Goal: Check status: Check status

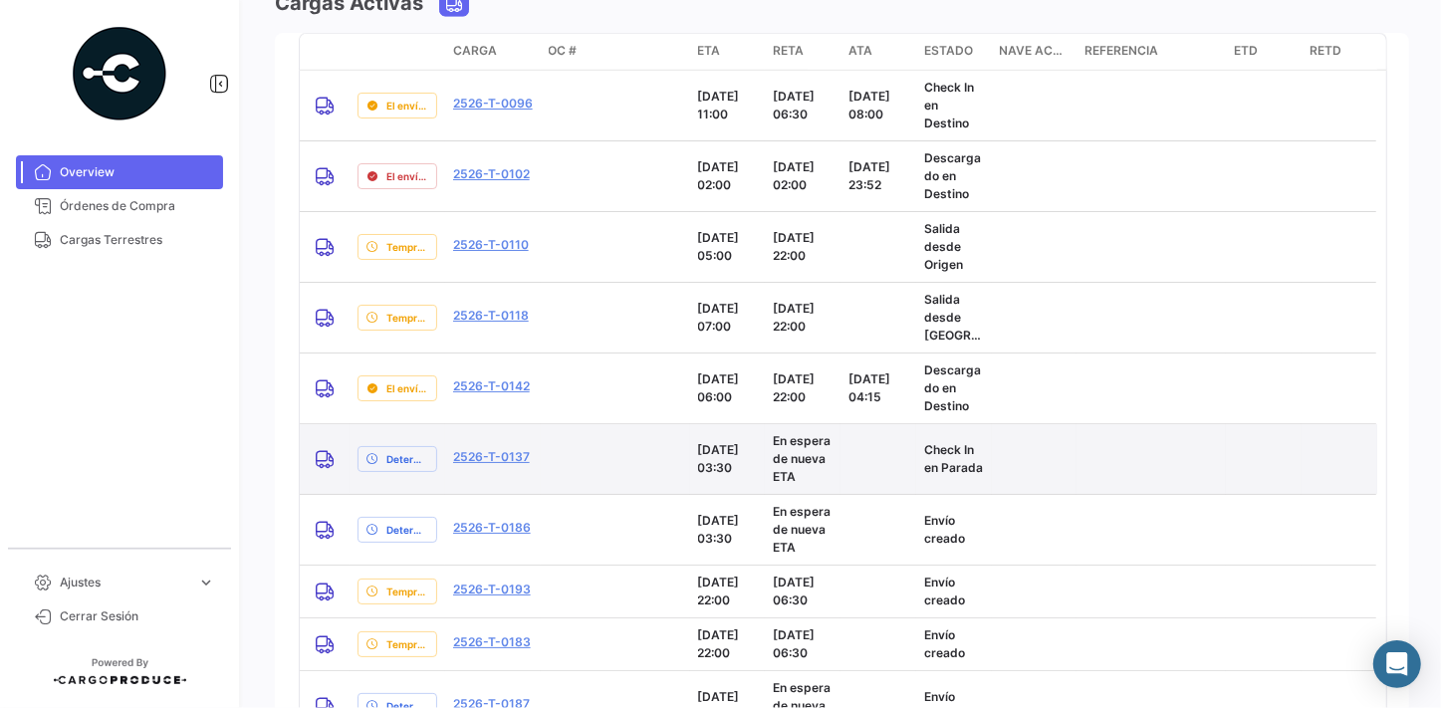
scroll to position [1869, 0]
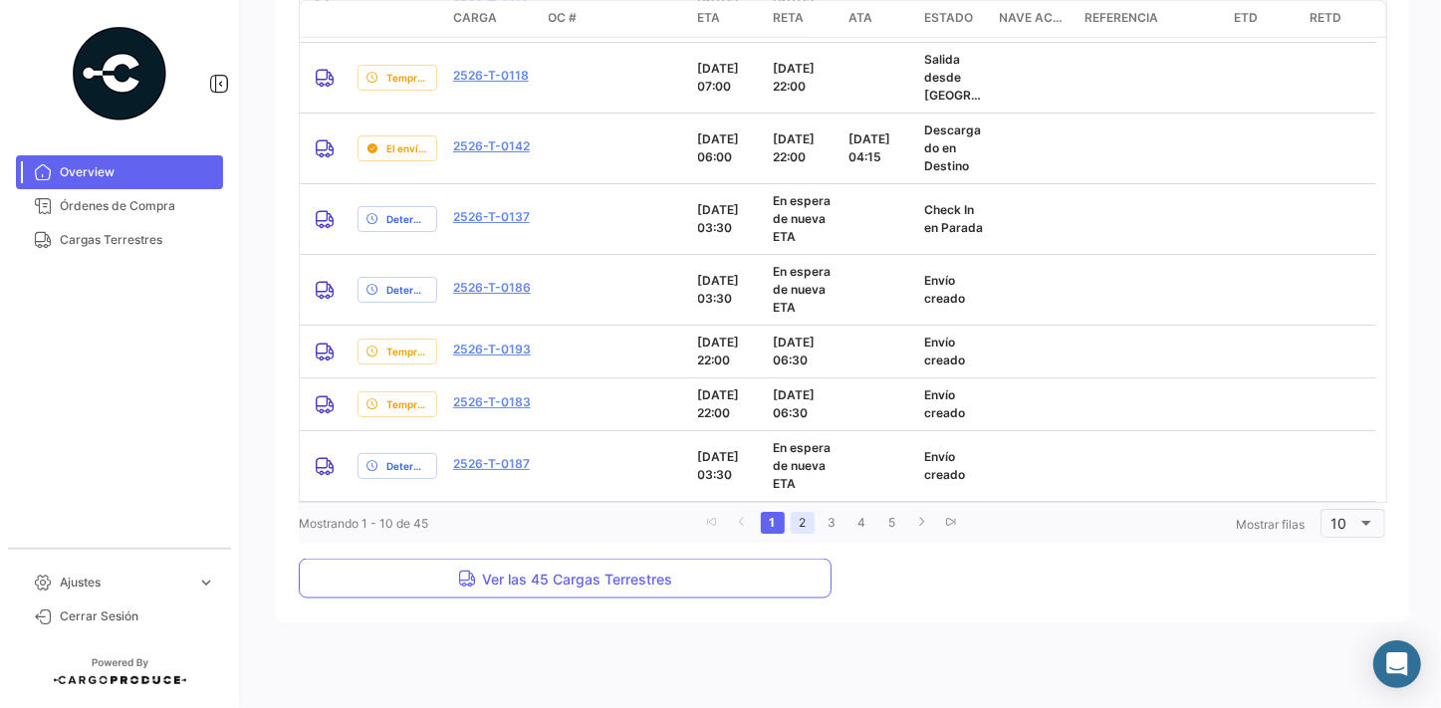
click at [795, 523] on link "2" at bounding box center [802, 523] width 24 height 22
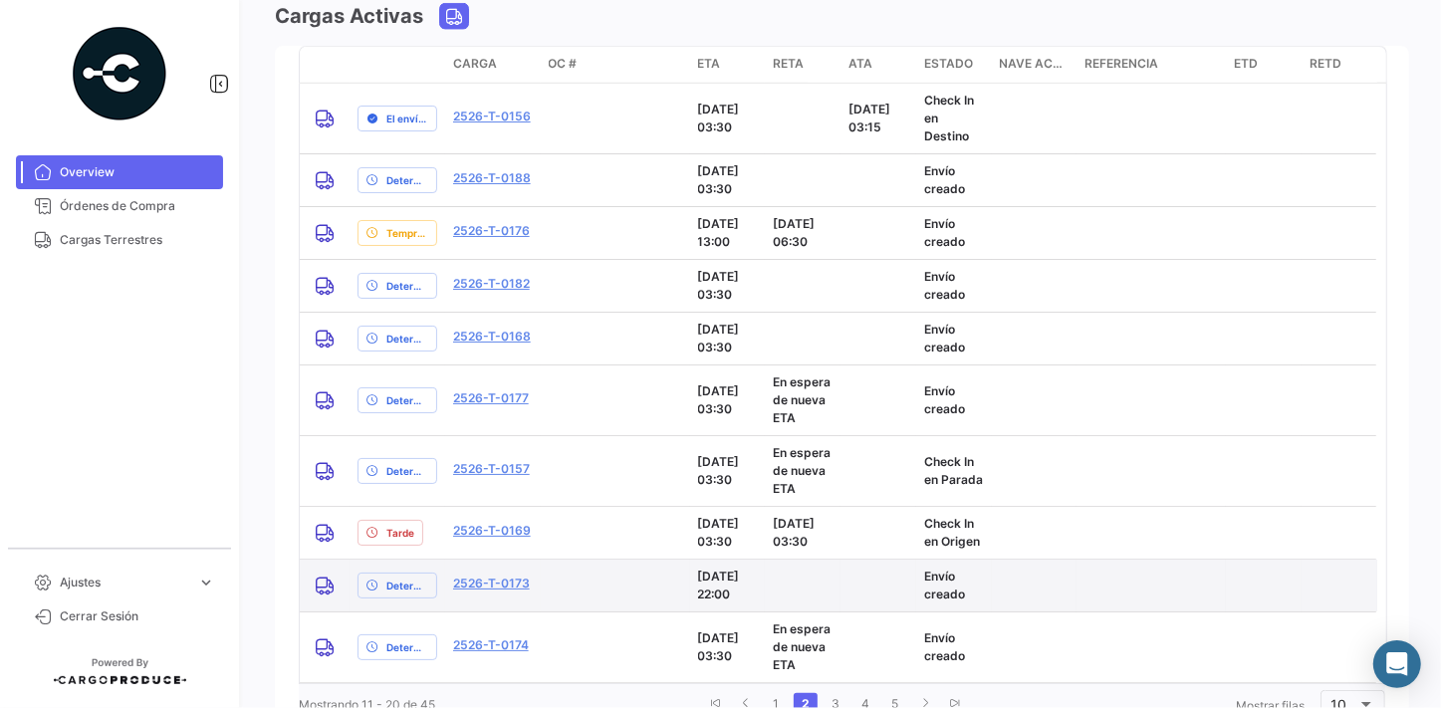
scroll to position [1797, 0]
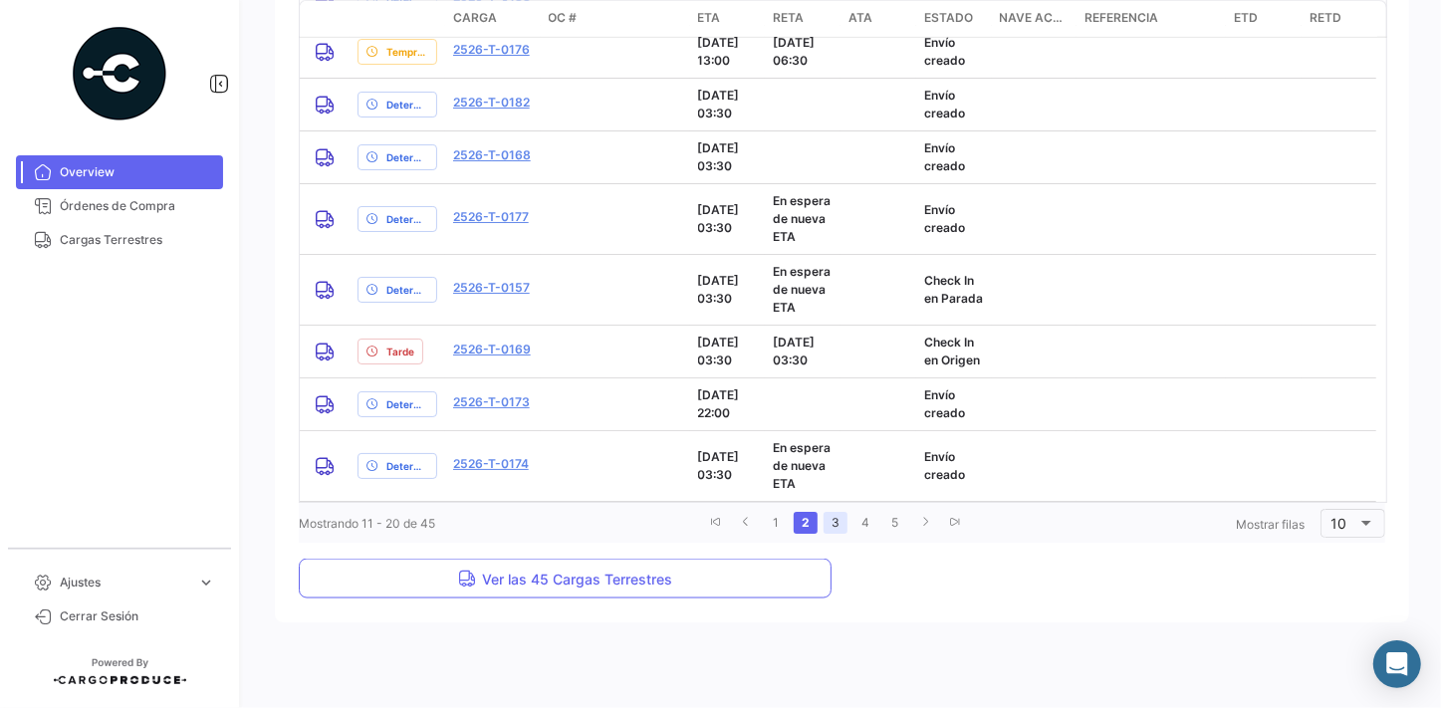
click at [834, 527] on link "3" at bounding box center [835, 523] width 24 height 22
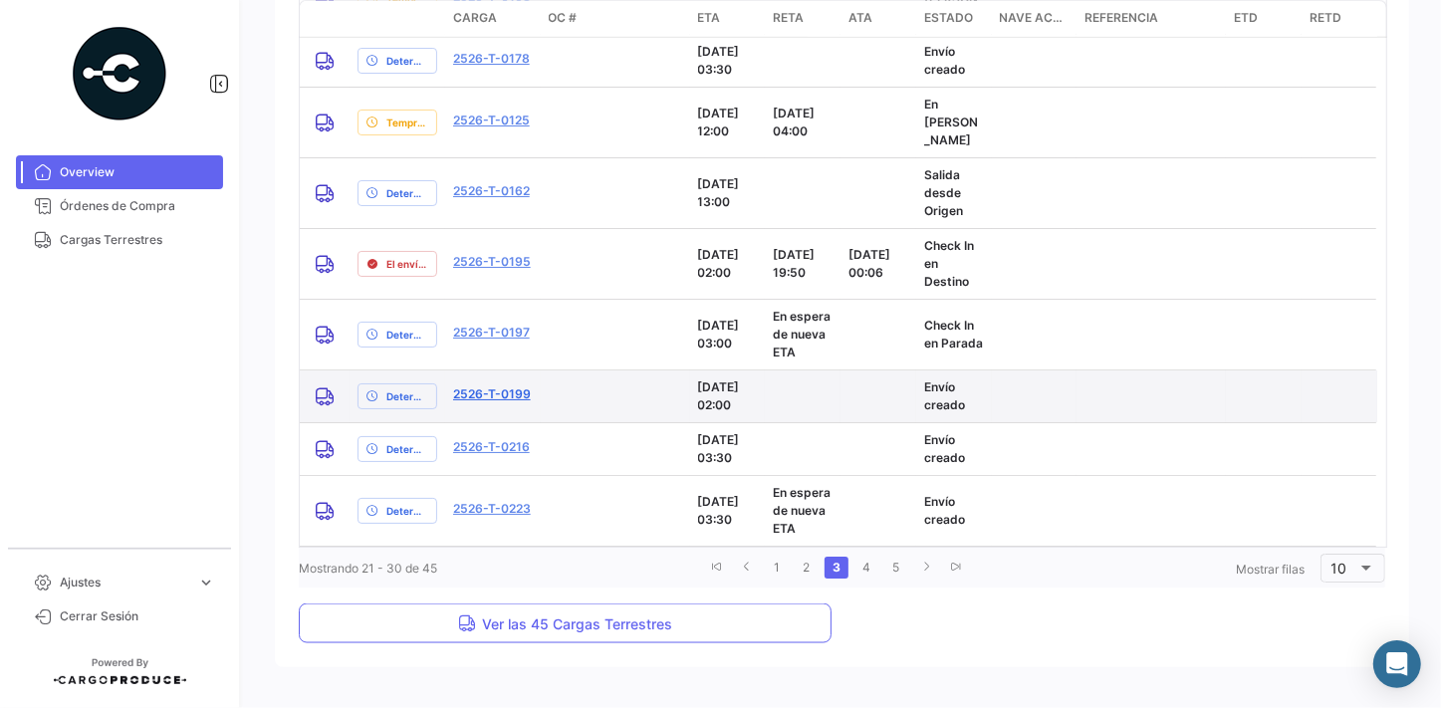
click at [484, 393] on link "2526-T-0199" at bounding box center [492, 394] width 78 height 18
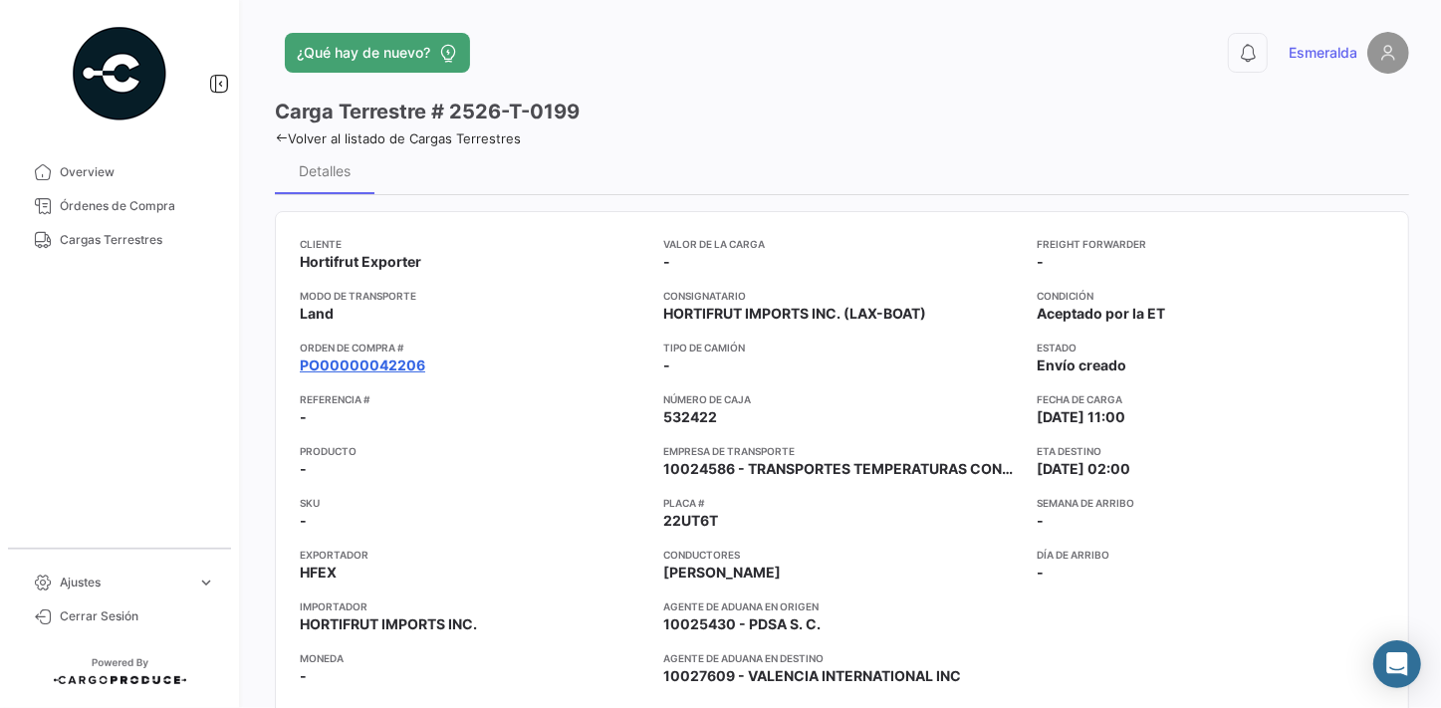
click at [377, 358] on link "PO00000042206" at bounding box center [362, 365] width 125 height 20
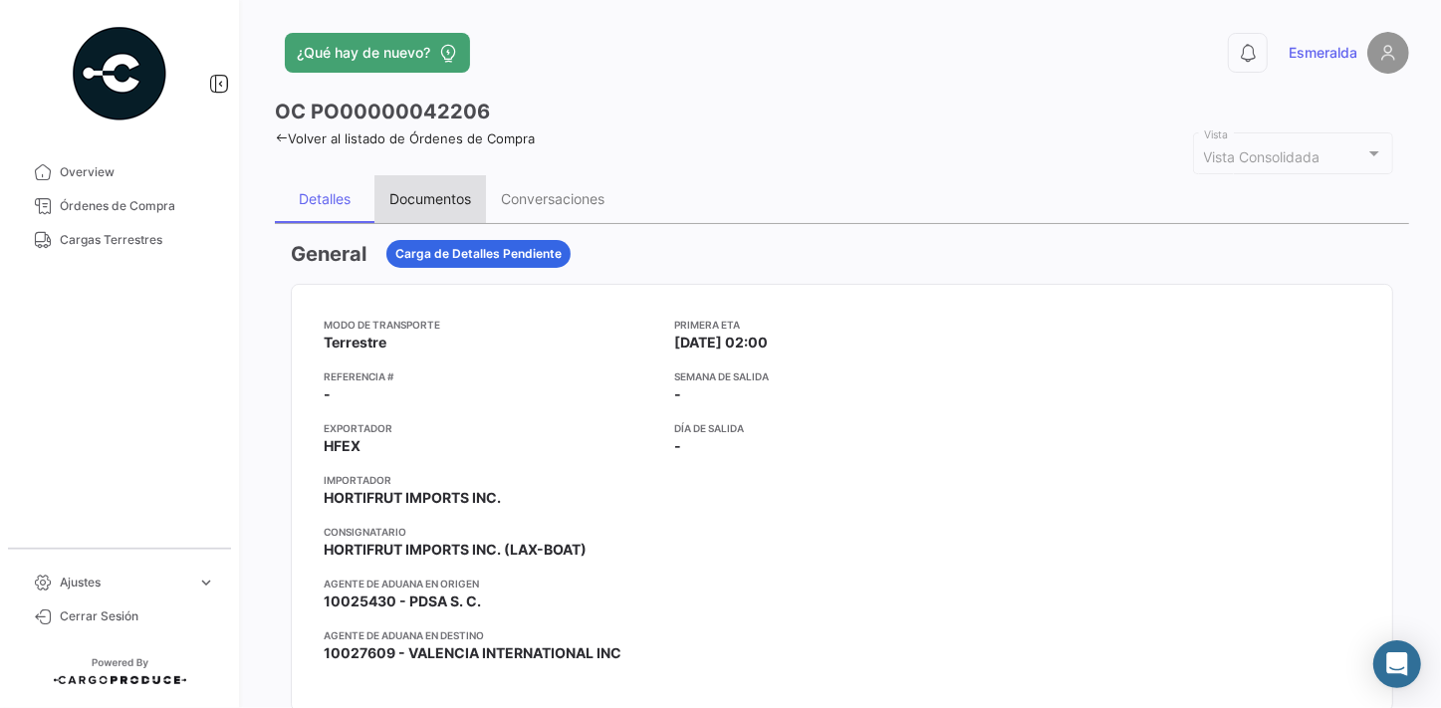
click at [417, 194] on div "Documentos" at bounding box center [430, 198] width 82 height 17
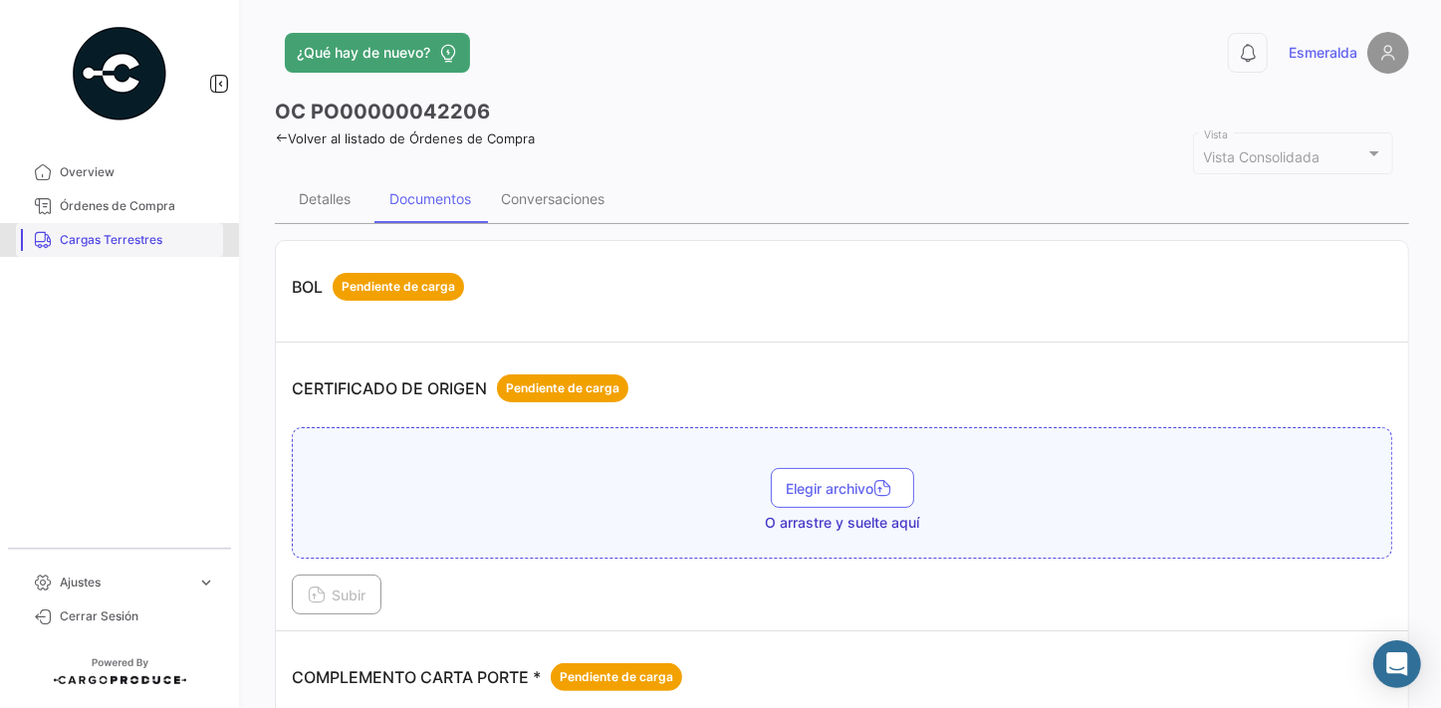
click at [91, 243] on span "Cargas Terrestres" at bounding box center [137, 240] width 155 height 18
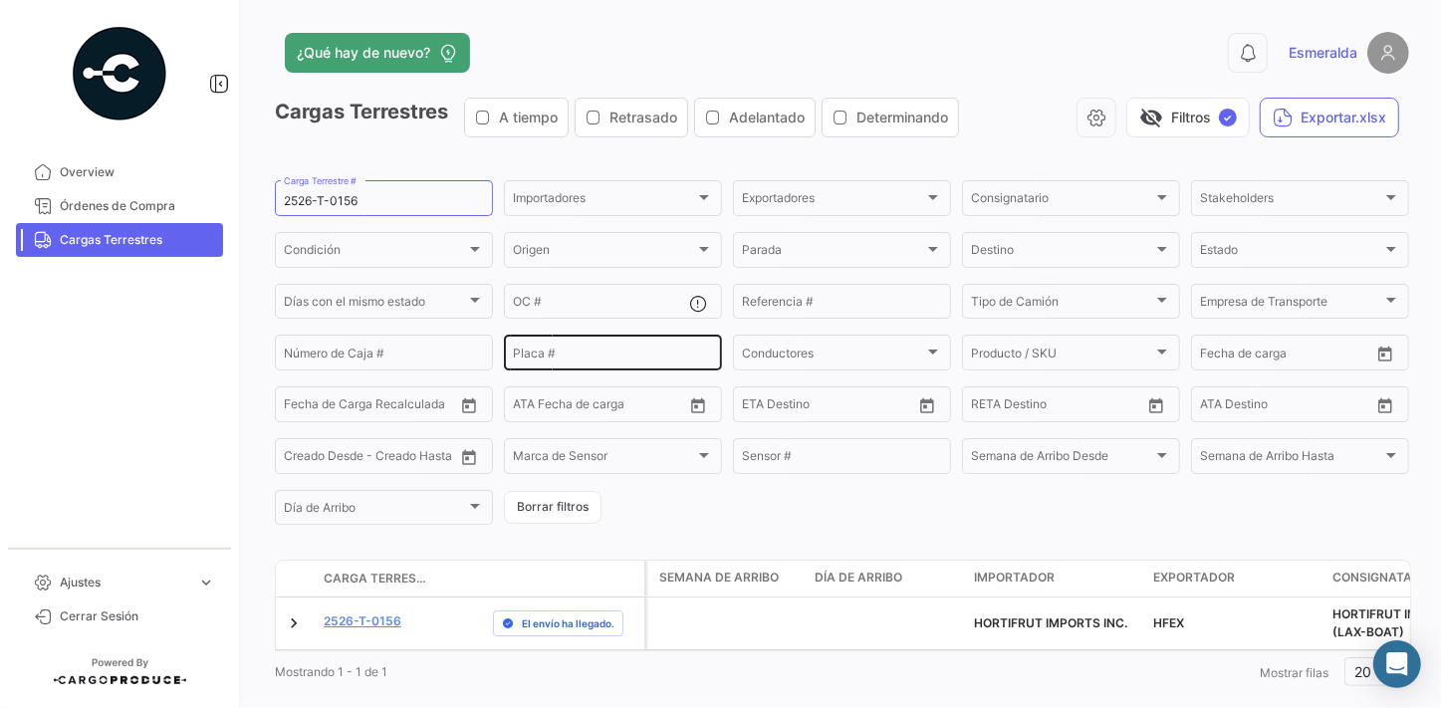
scroll to position [44, 0]
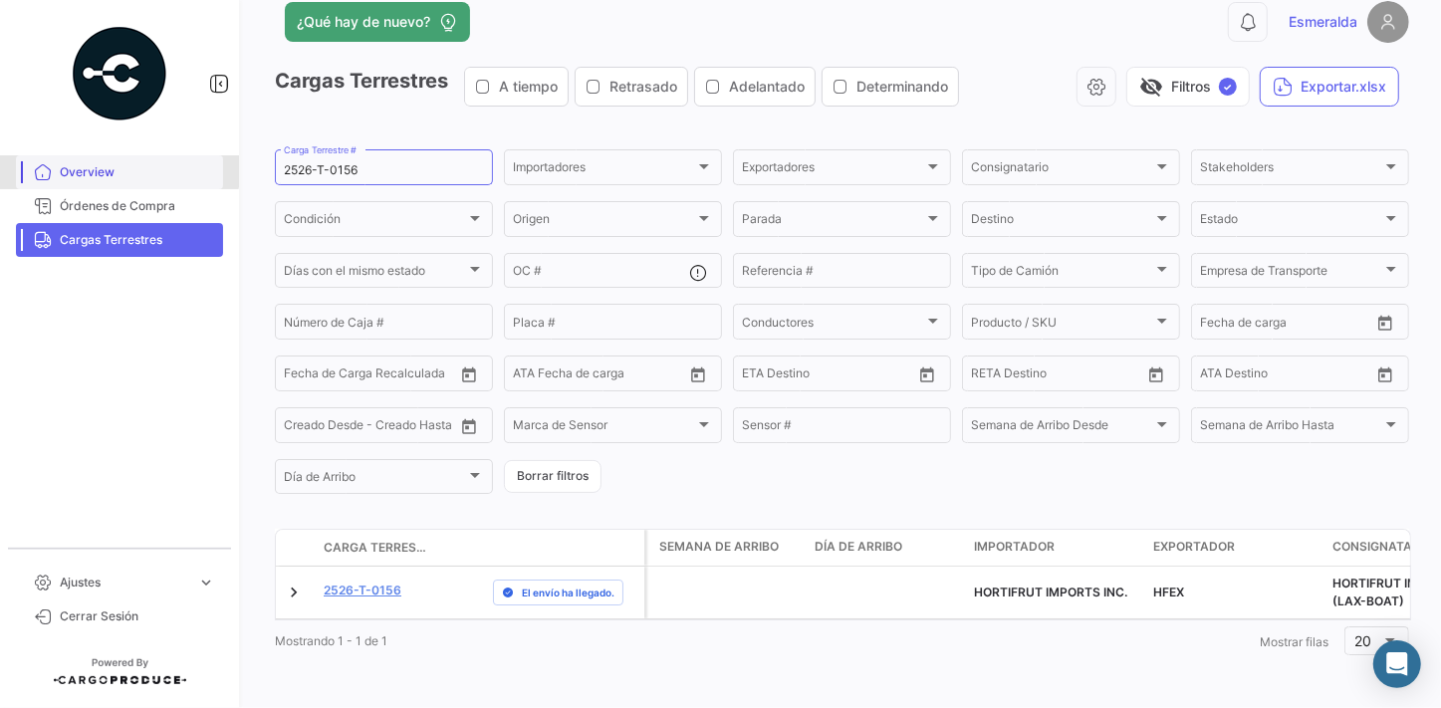
click at [103, 170] on span "Overview" at bounding box center [137, 172] width 155 height 18
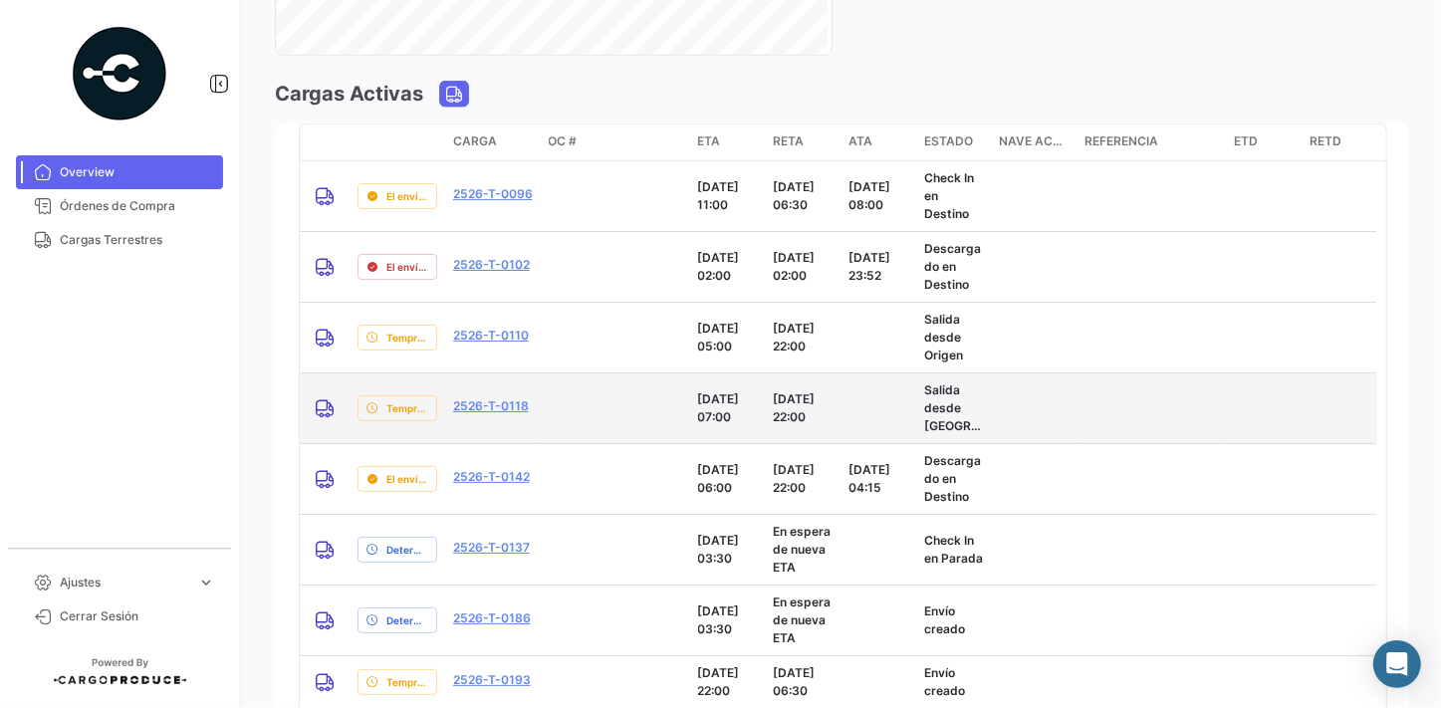
scroll to position [1869, 0]
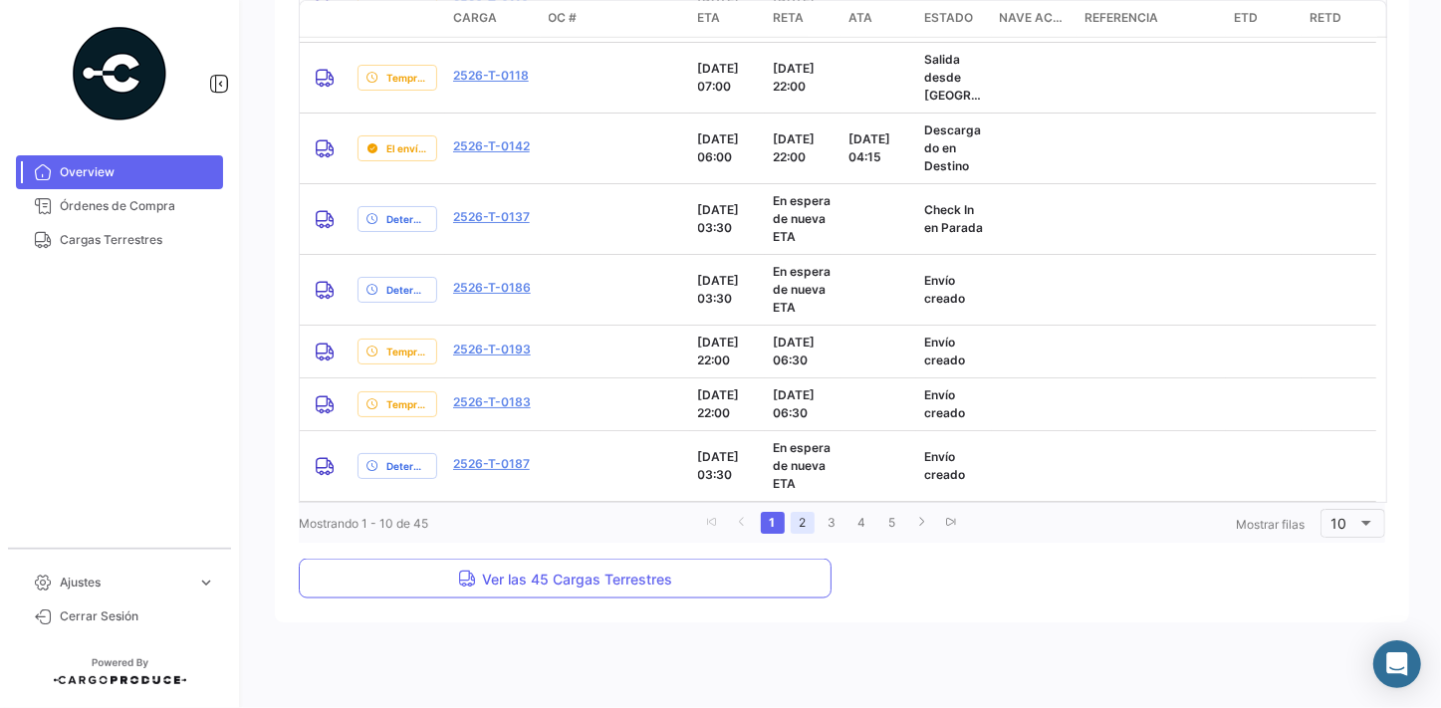
click at [794, 526] on link "2" at bounding box center [802, 523] width 24 height 22
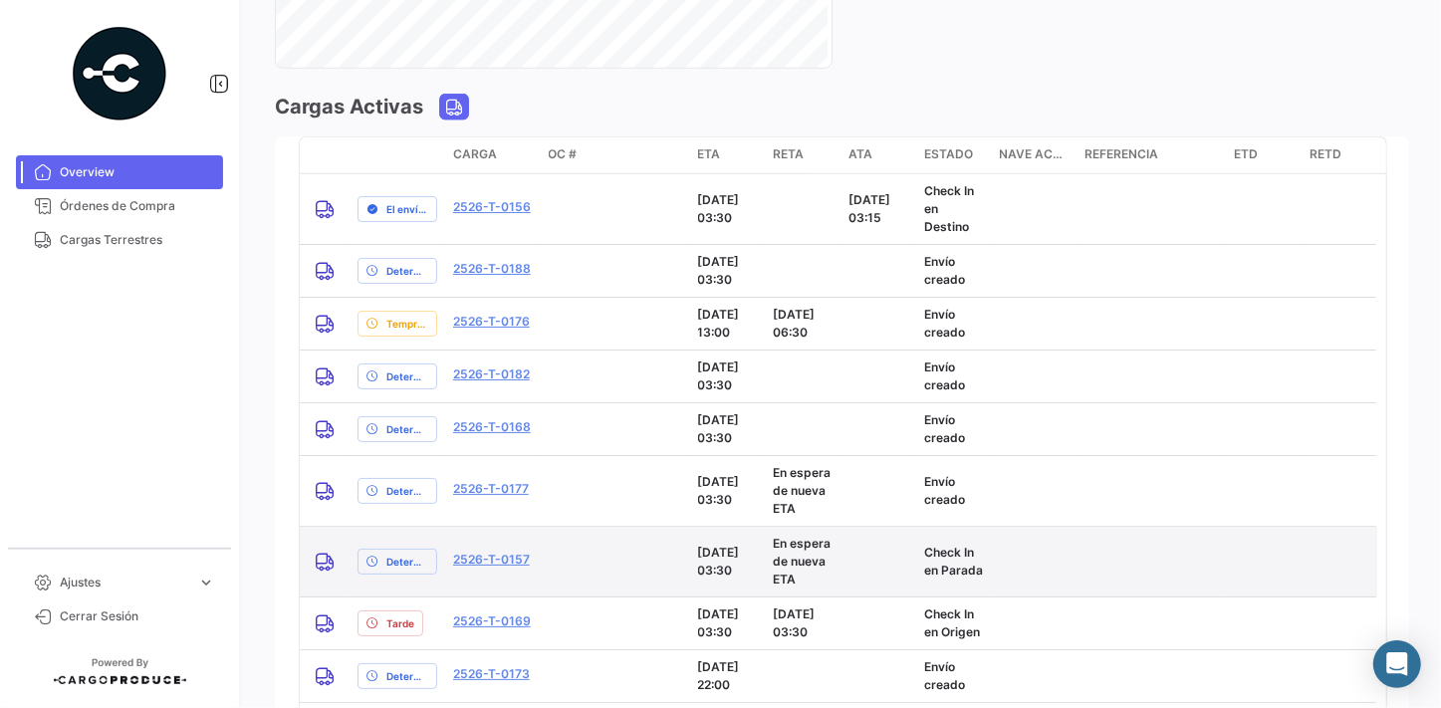
scroll to position [1797, 0]
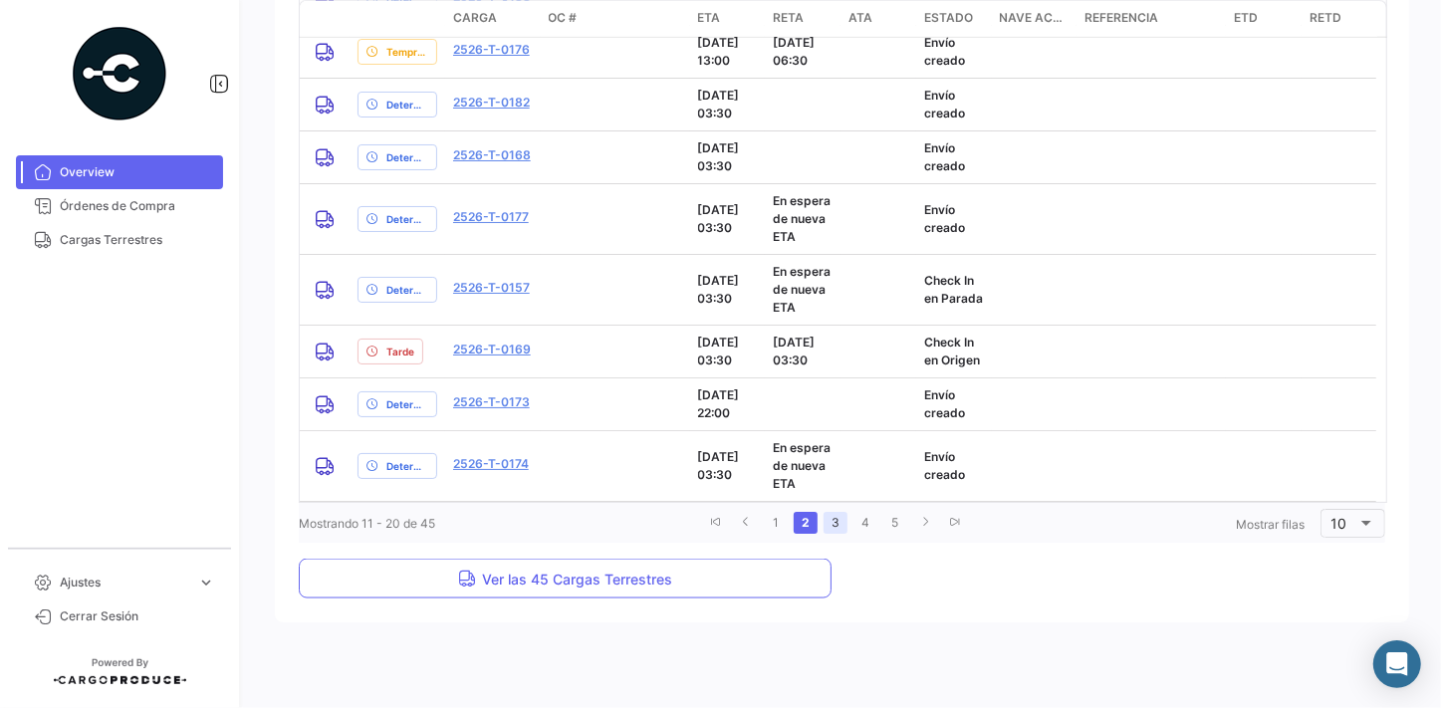
click at [824, 526] on link "3" at bounding box center [835, 523] width 24 height 22
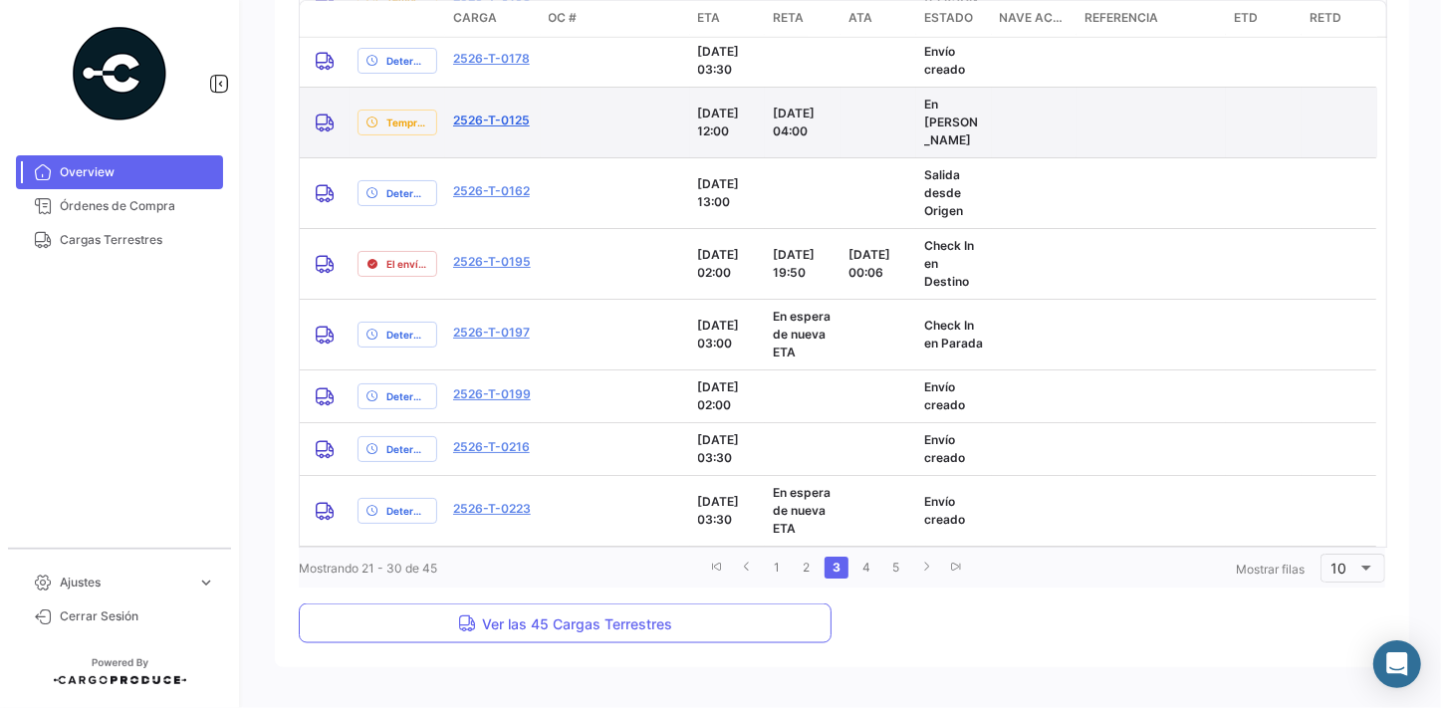
scroll to position [1607, 0]
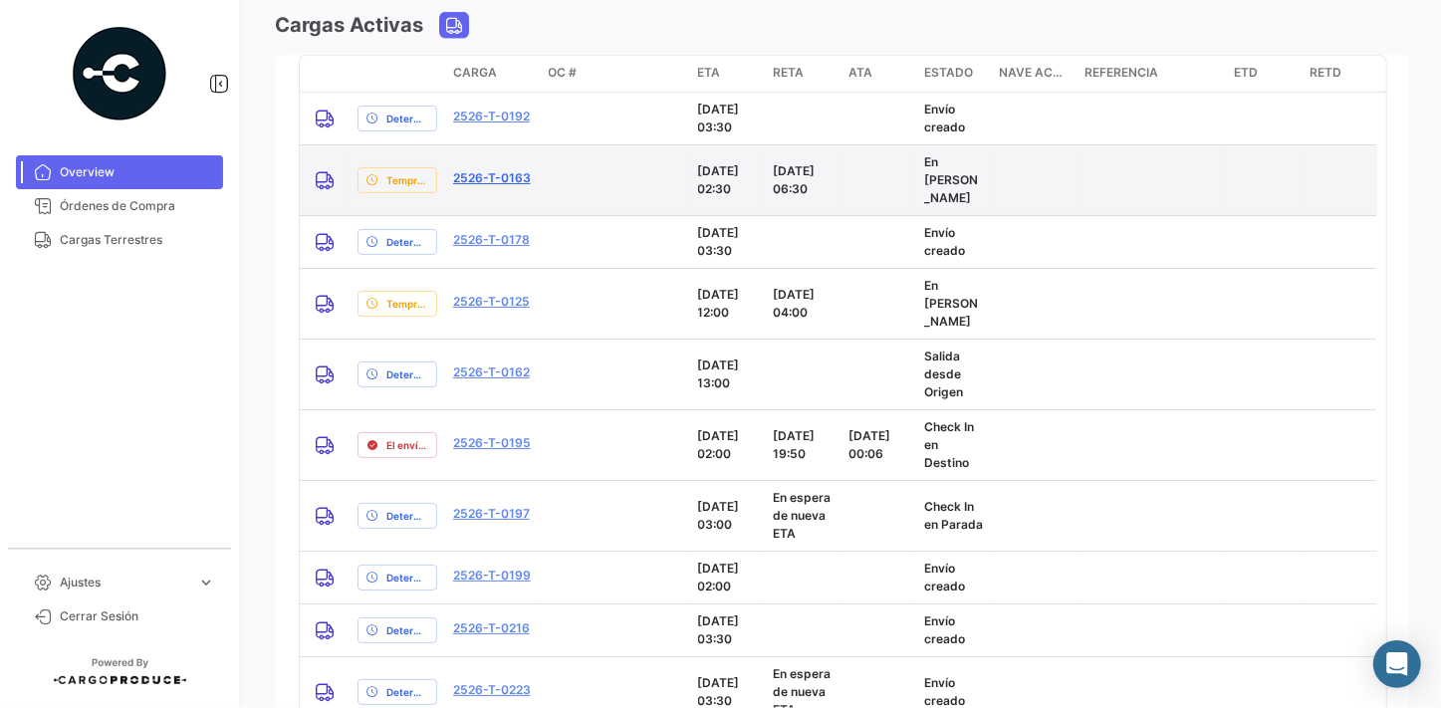
click at [484, 176] on link "2526-T-0163" at bounding box center [492, 178] width 78 height 18
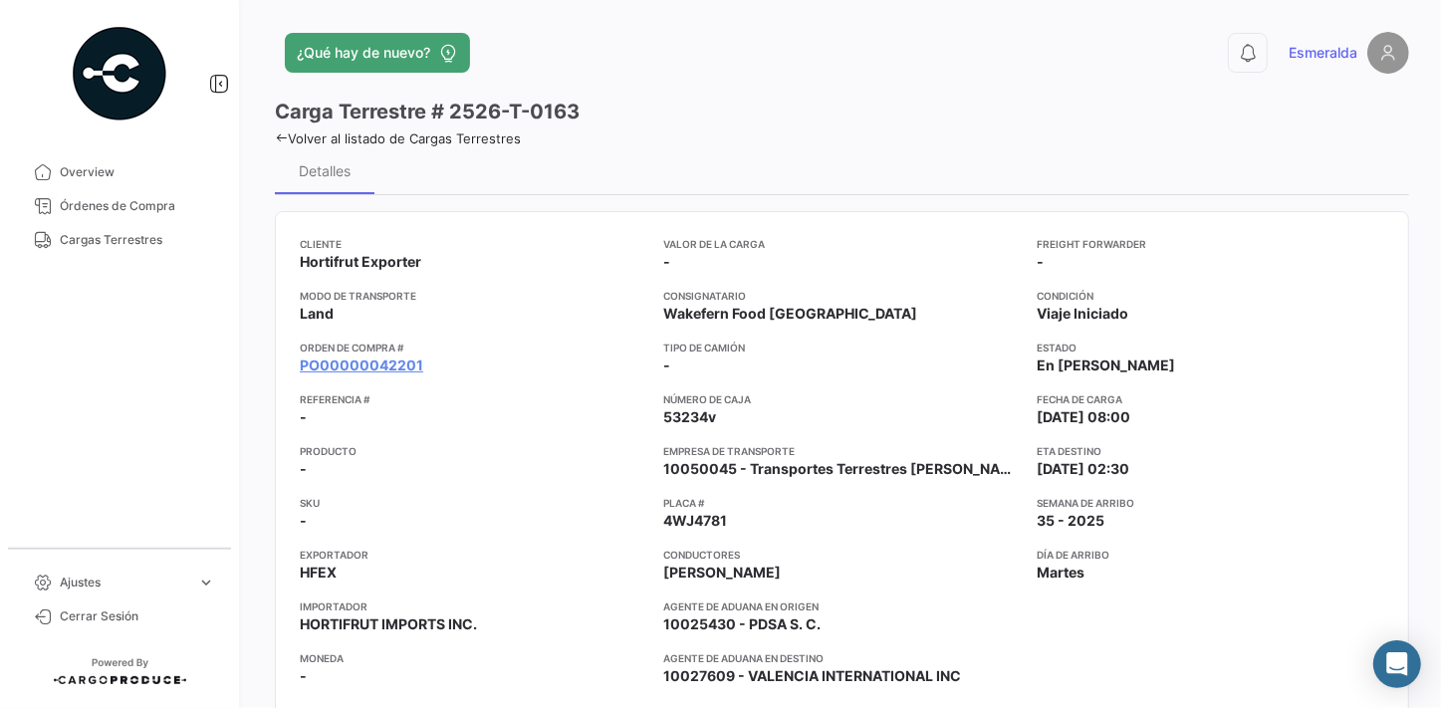
scroll to position [90, 0]
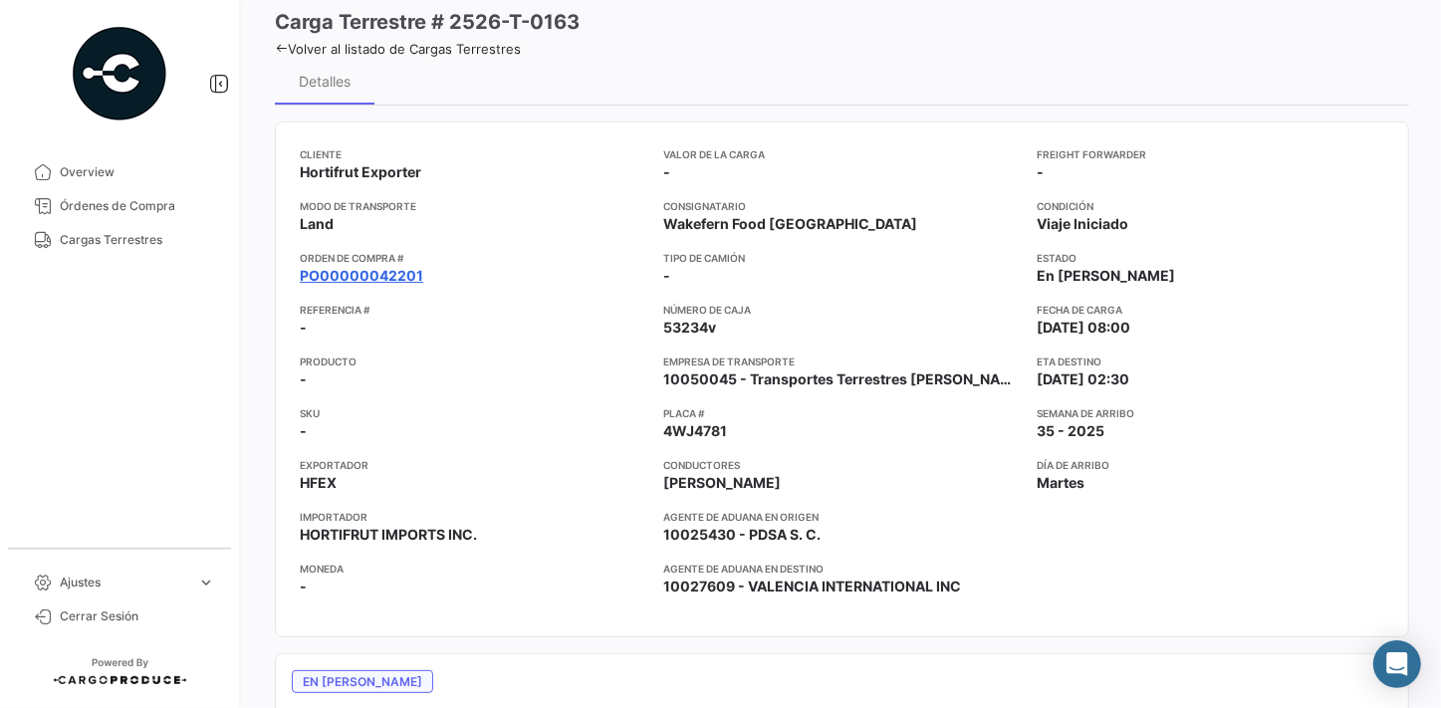
click at [346, 271] on link "PO00000042201" at bounding box center [361, 276] width 123 height 20
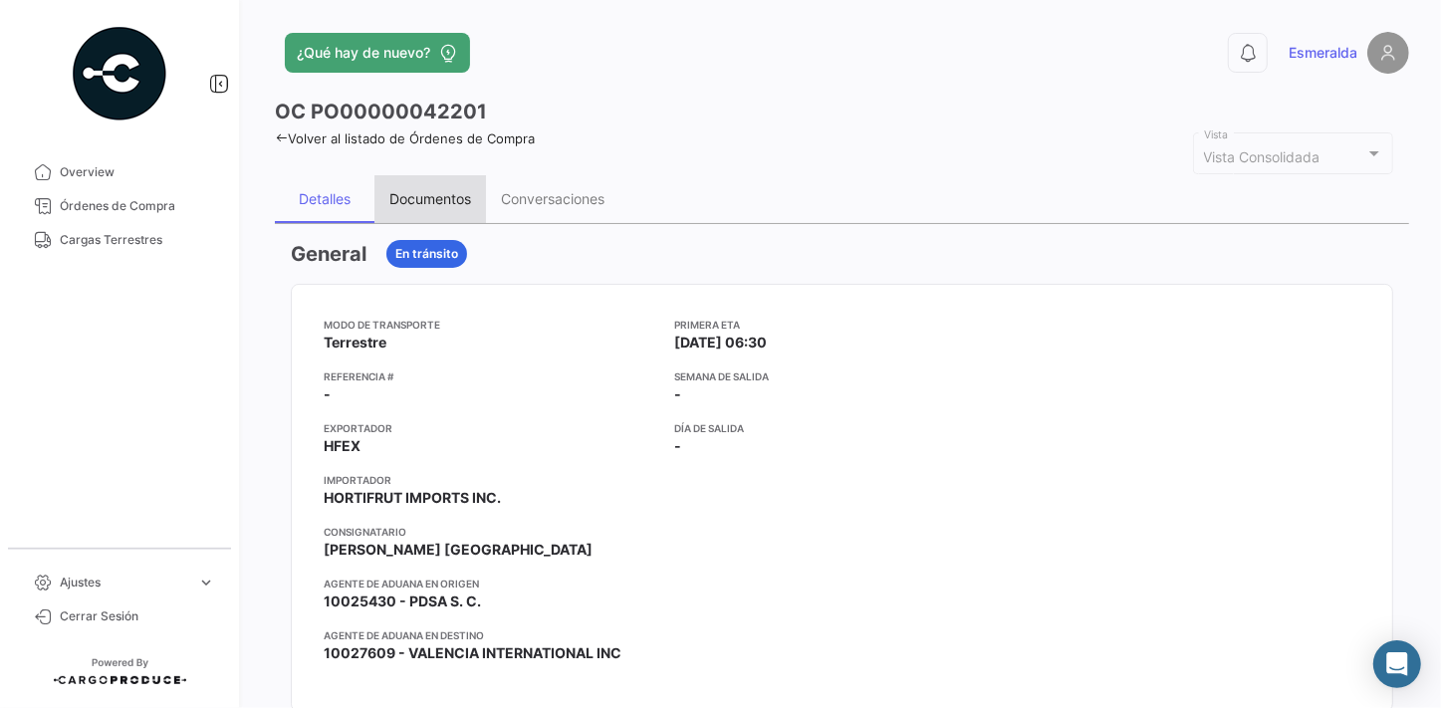
click at [433, 198] on div "Documentos" at bounding box center [430, 198] width 82 height 17
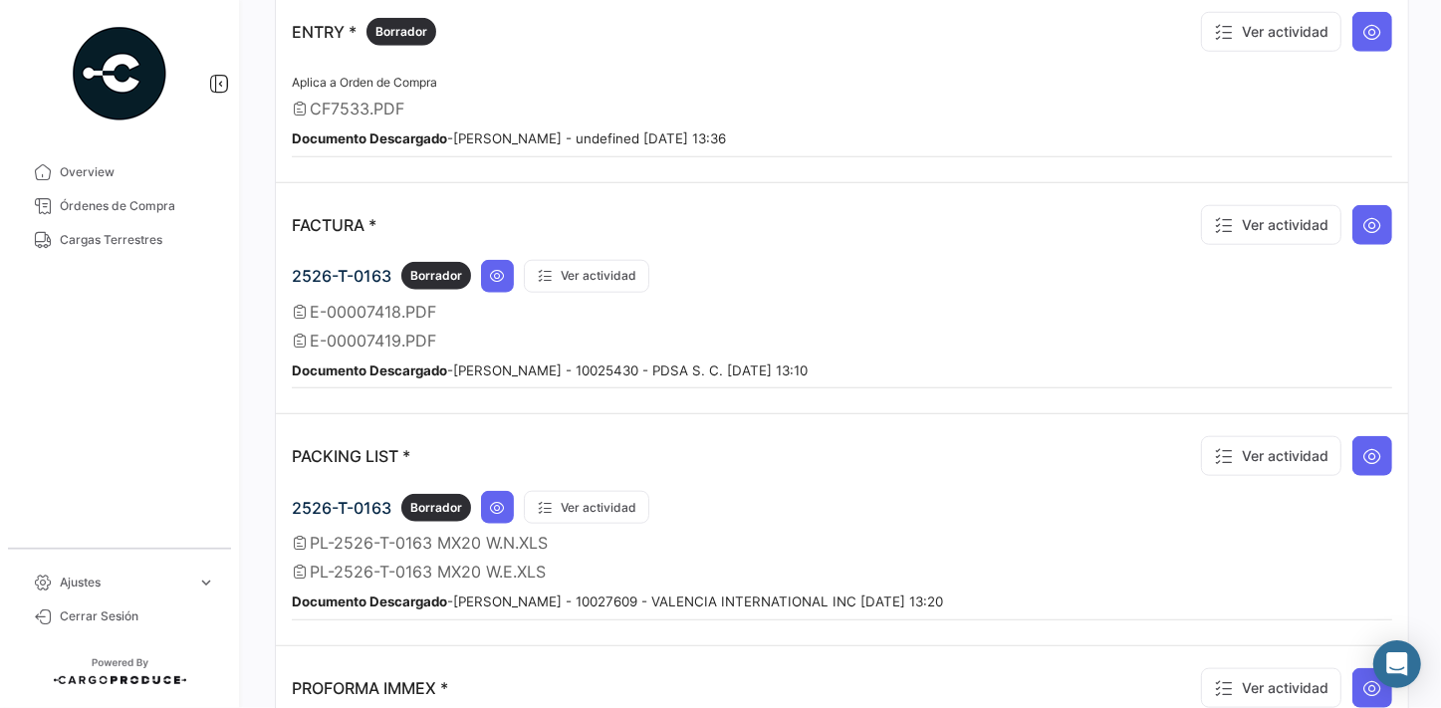
scroll to position [1357, 0]
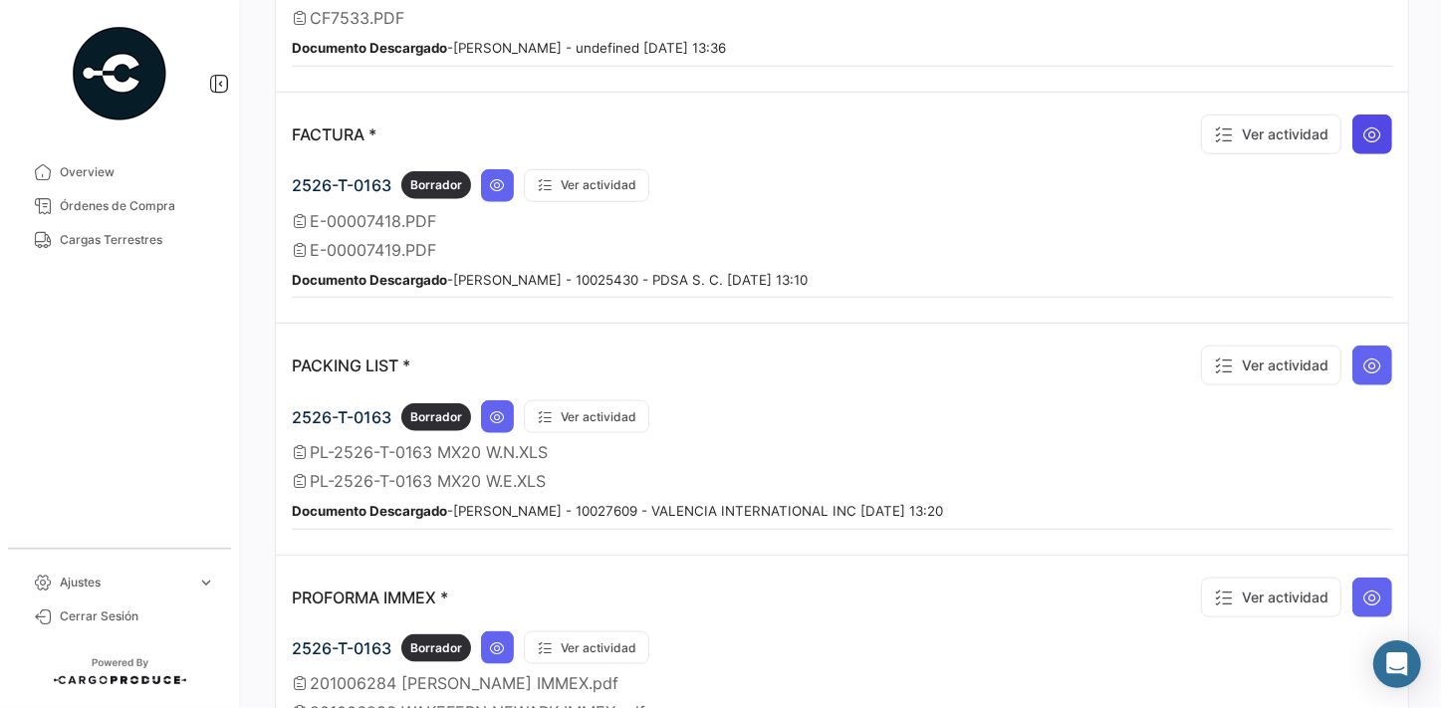
click at [1362, 124] on icon at bounding box center [1372, 134] width 20 height 20
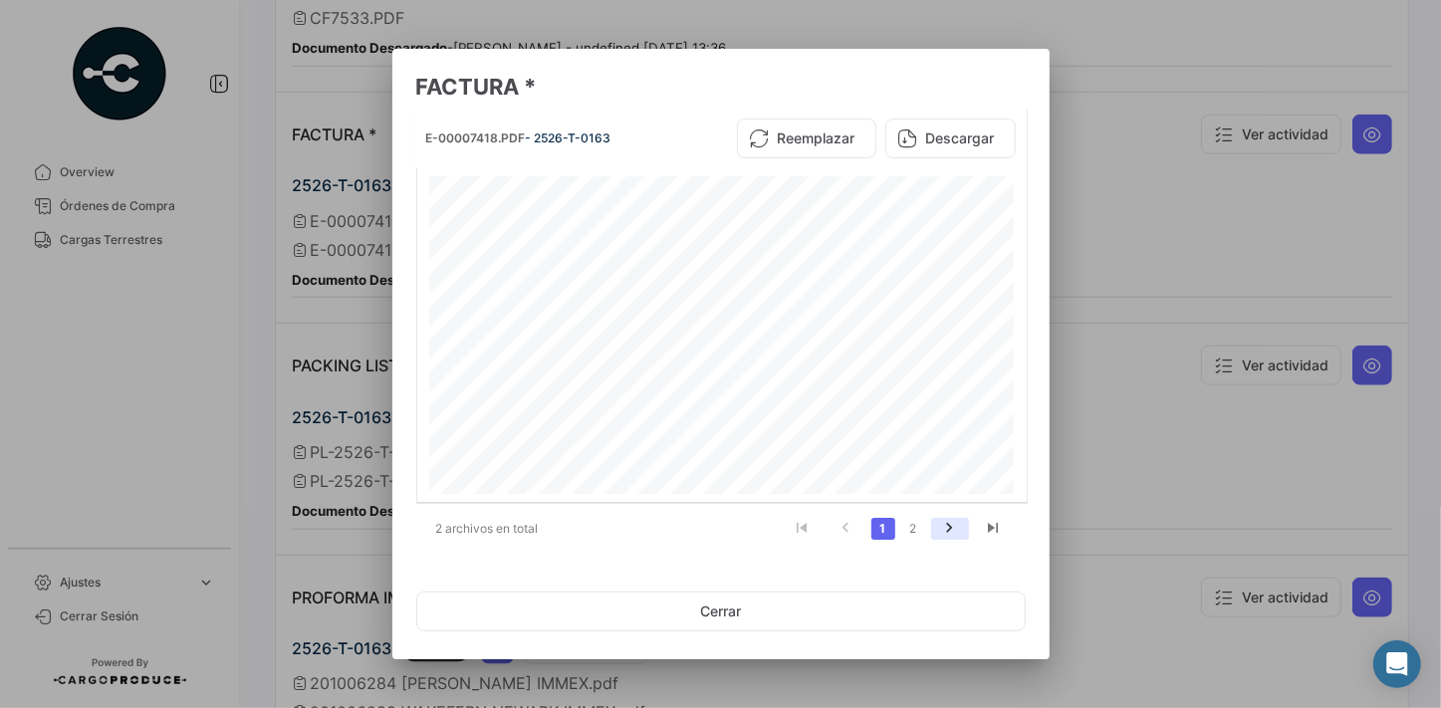
click at [948, 529] on icon "go to next page" at bounding box center [950, 531] width 26 height 24
click at [878, 529] on link "1" at bounding box center [883, 529] width 24 height 22
click at [910, 531] on link "2" at bounding box center [913, 529] width 24 height 22
click at [728, 618] on button "Cerrar" at bounding box center [720, 611] width 609 height 40
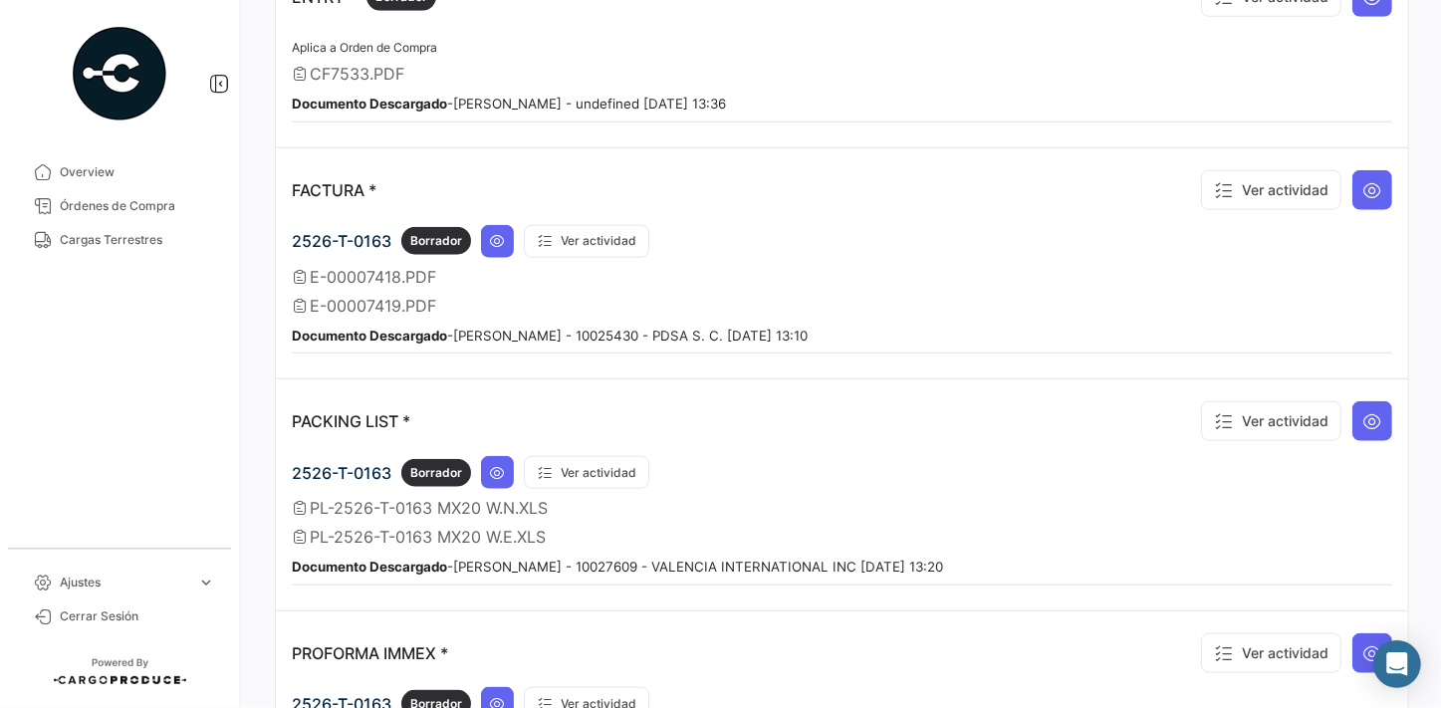
scroll to position [939, 0]
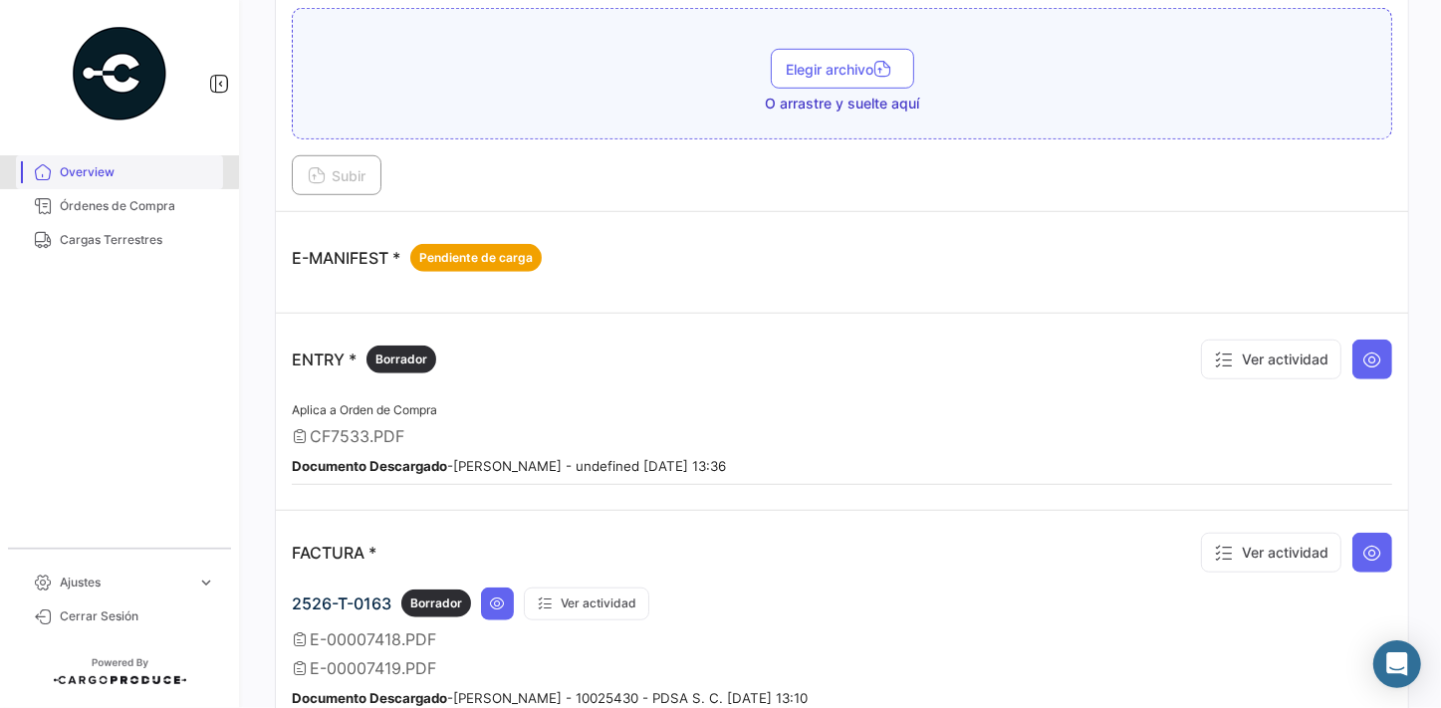
click at [108, 171] on span "Overview" at bounding box center [137, 172] width 155 height 18
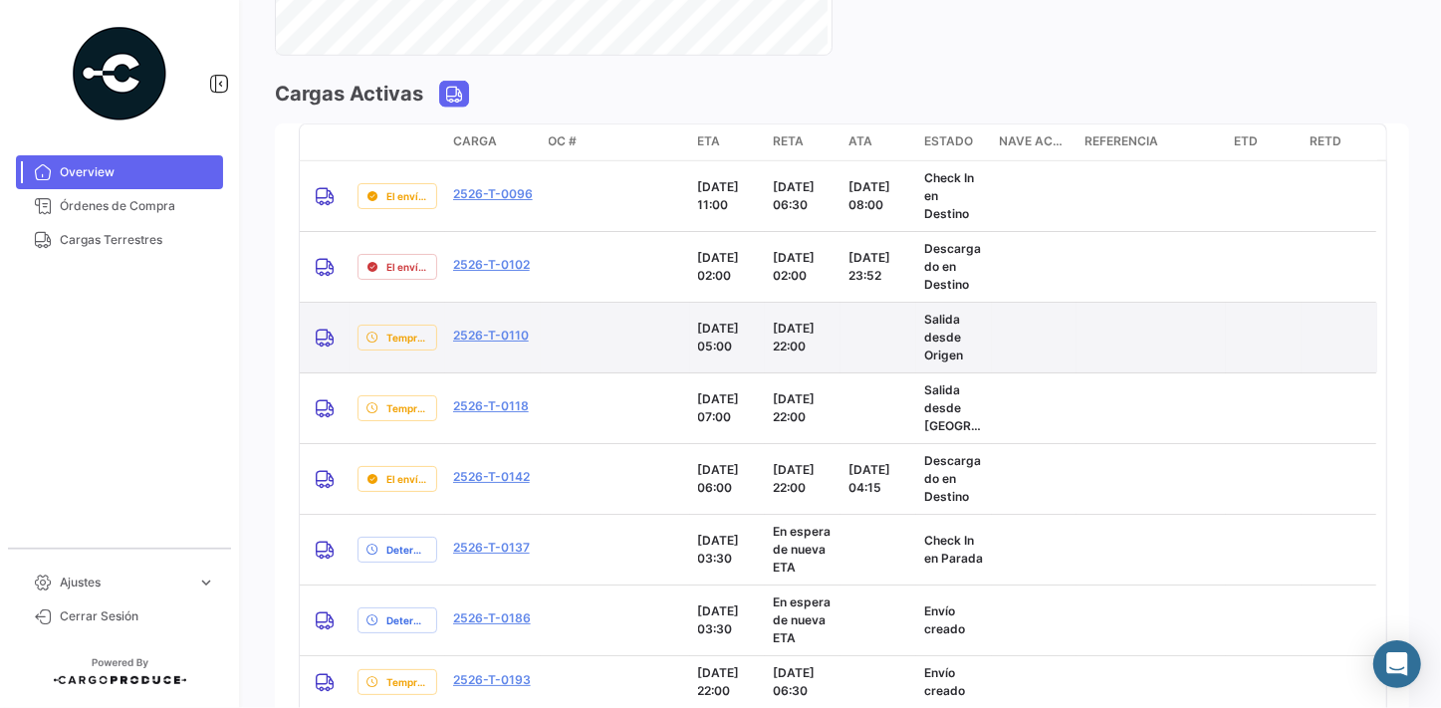
scroll to position [1869, 0]
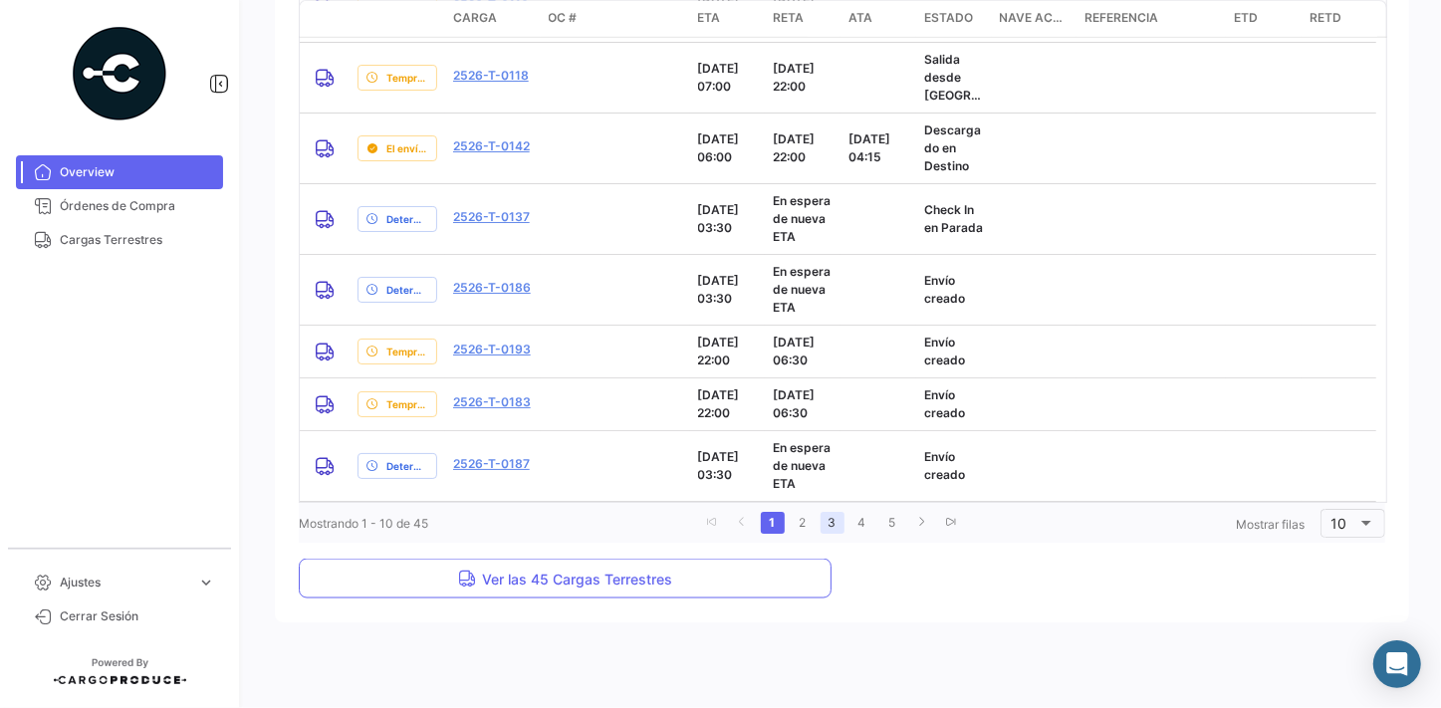
click at [830, 523] on link "3" at bounding box center [832, 523] width 24 height 22
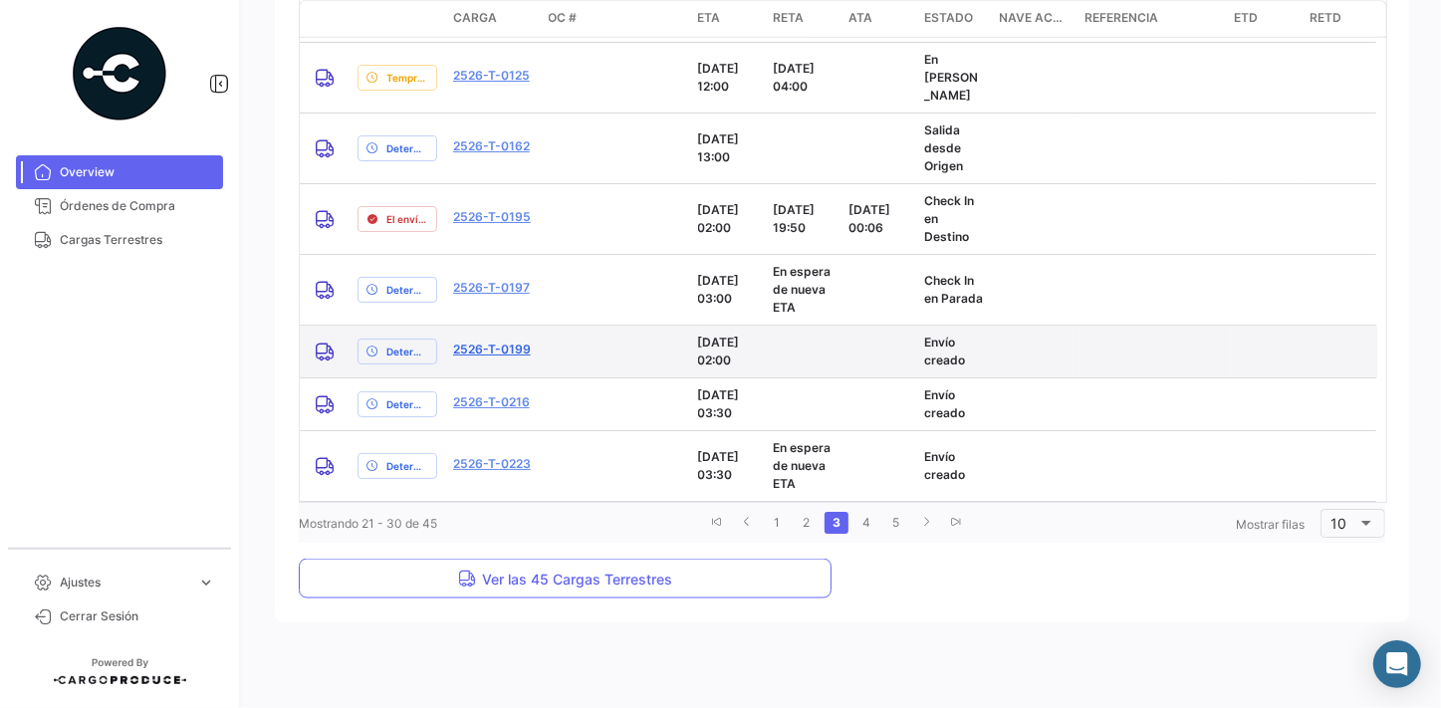
click at [471, 346] on link "2526-T-0199" at bounding box center [492, 349] width 78 height 18
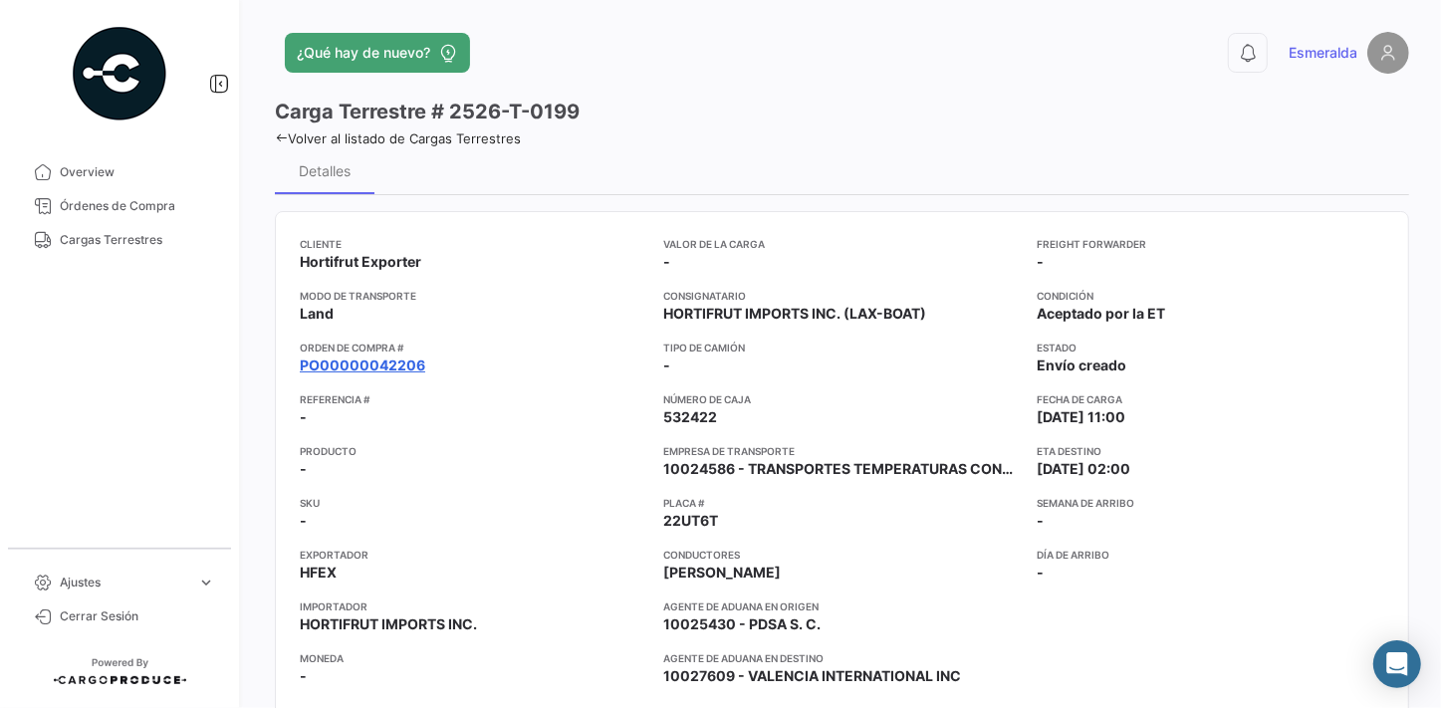
click at [396, 368] on link "PO00000042206" at bounding box center [362, 365] width 125 height 20
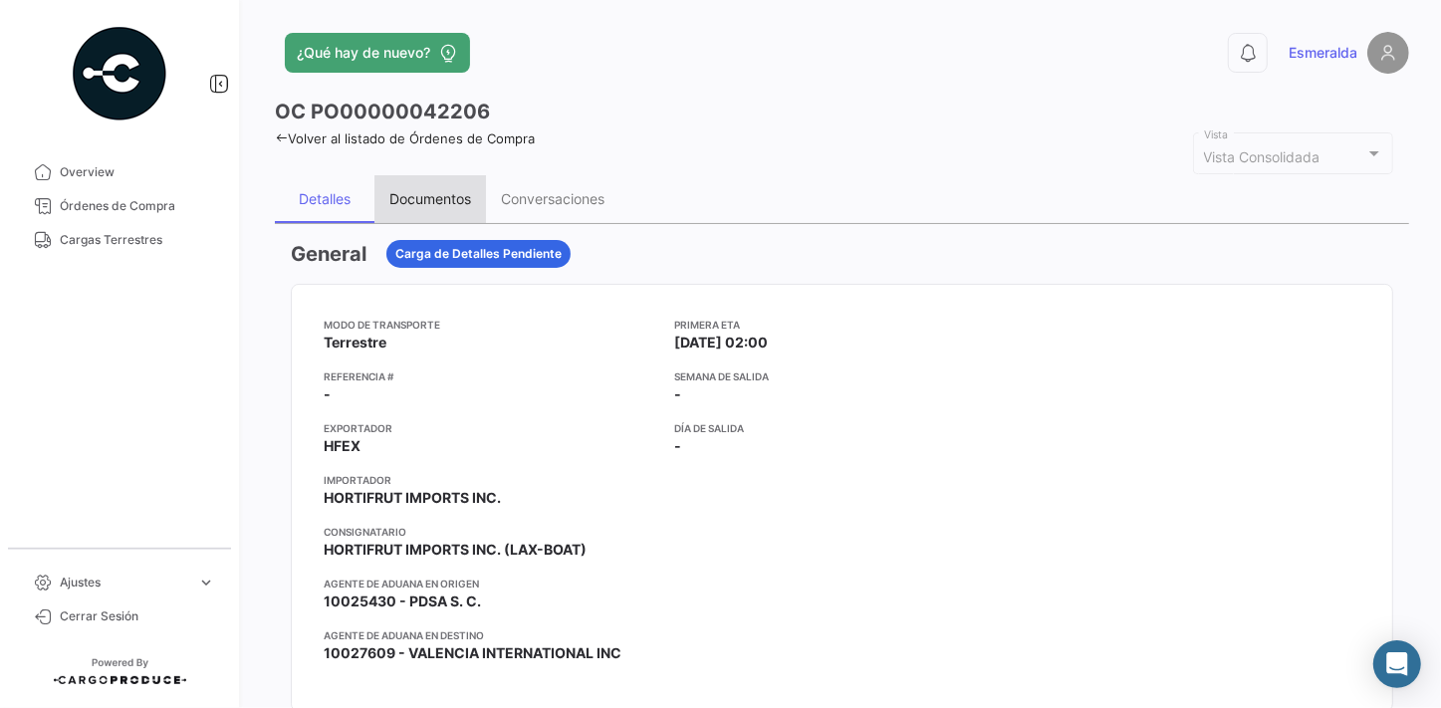
click at [419, 197] on div "Documentos" at bounding box center [430, 198] width 82 height 17
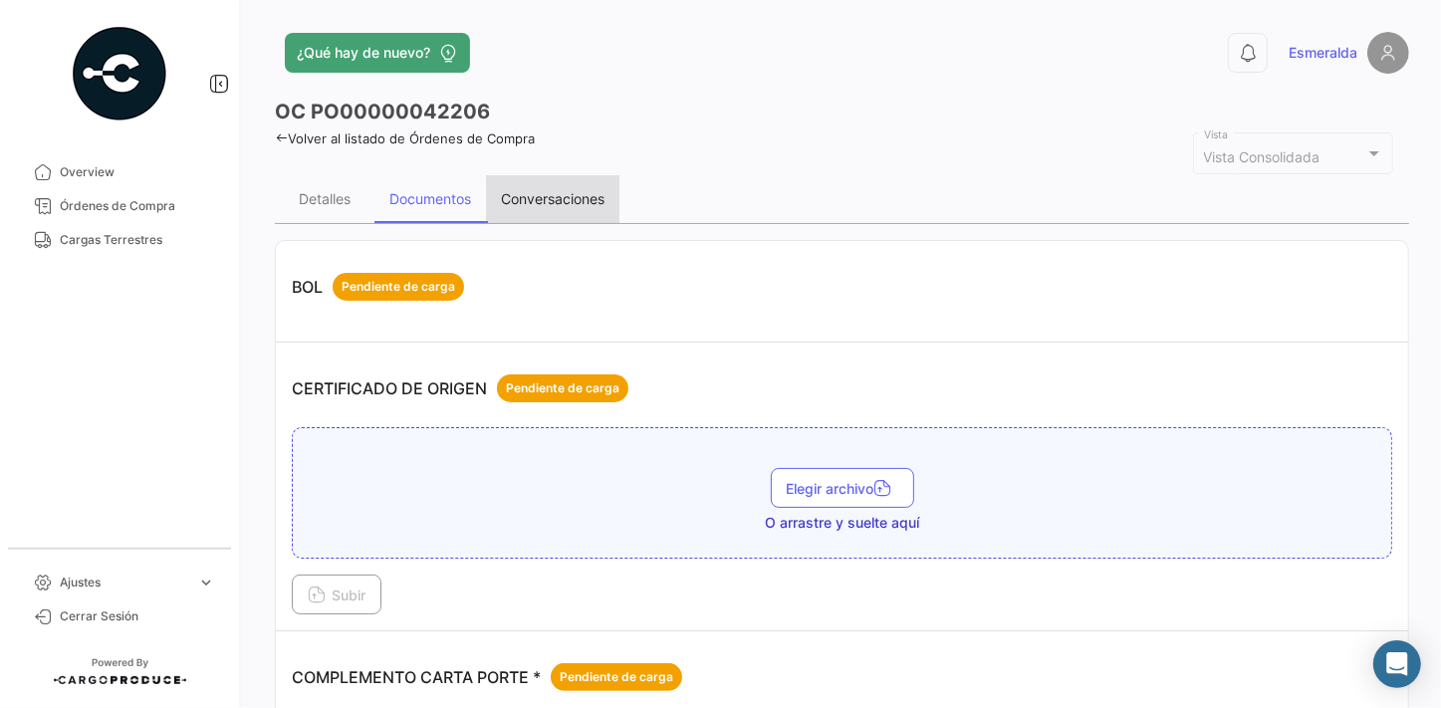
click at [557, 199] on div "Conversaciones" at bounding box center [553, 198] width 104 height 17
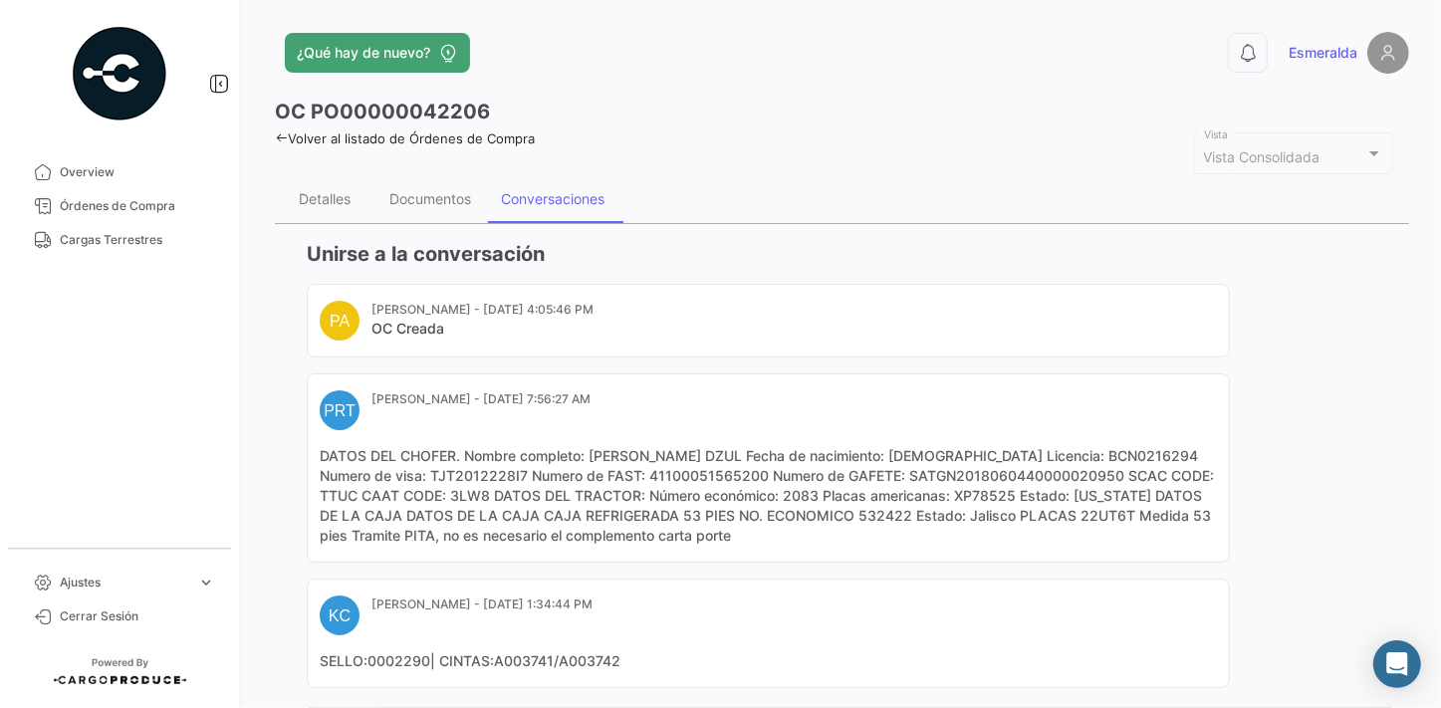
scroll to position [249, 0]
